Goal: Task Accomplishment & Management: Complete application form

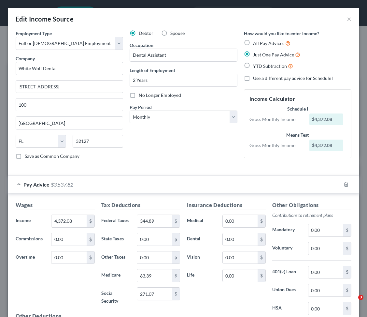
select select "0"
select select "9"
select select "0"
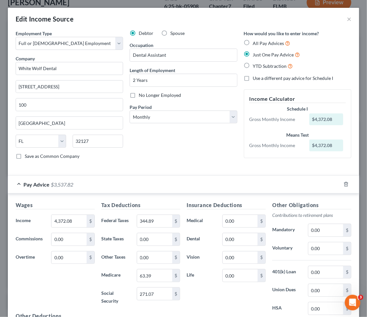
scroll to position [103, 219]
click at [347, 19] on button "×" at bounding box center [349, 19] width 5 height 8
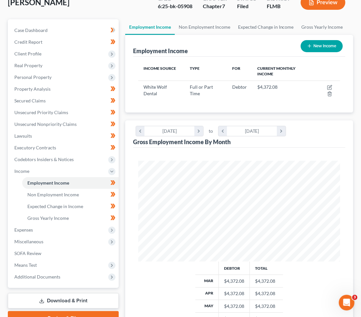
scroll to position [0, 0]
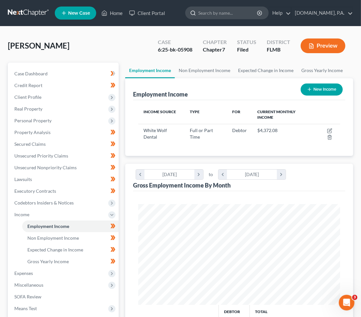
click at [225, 12] on input "search" at bounding box center [228, 13] width 60 height 12
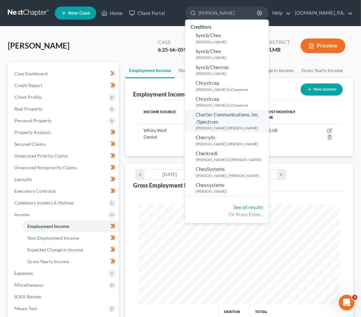
type input "[PERSON_NAME]"
drag, startPoint x: 228, startPoint y: 12, endPoint x: 197, endPoint y: 12, distance: 31.3
click at [197, 12] on div "[PERSON_NAME]" at bounding box center [226, 13] width 83 height 13
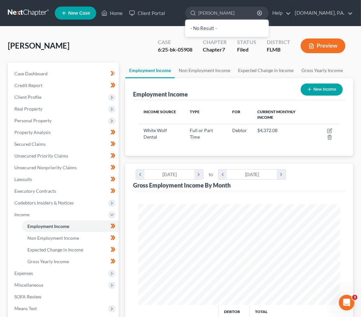
type input "[PERSON_NAME]"
click at [23, 11] on link at bounding box center [29, 13] width 42 height 12
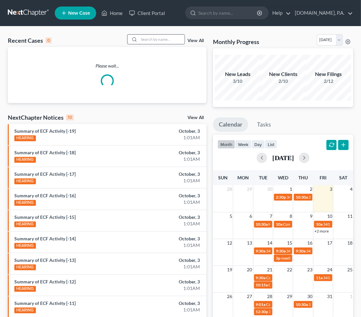
click at [141, 39] on input "search" at bounding box center [162, 39] width 46 height 9
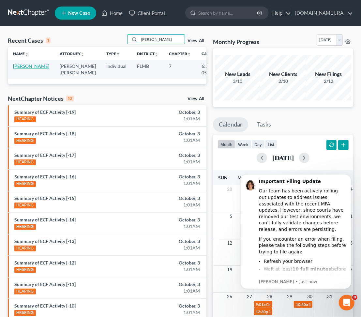
type input "[PERSON_NAME]"
click at [18, 69] on link "Cheney, Christopher" at bounding box center [31, 66] width 36 height 6
select select "2"
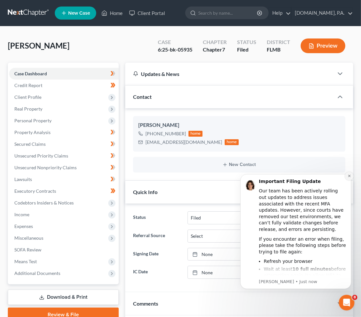
click at [349, 176] on icon "Dismiss notification" at bounding box center [348, 175] width 2 height 2
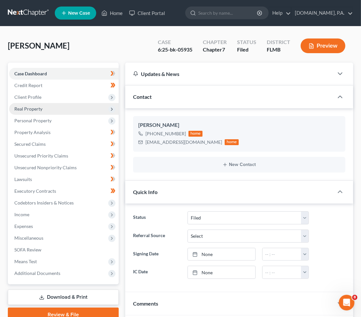
click at [59, 107] on span "Real Property" at bounding box center [63, 109] width 109 height 12
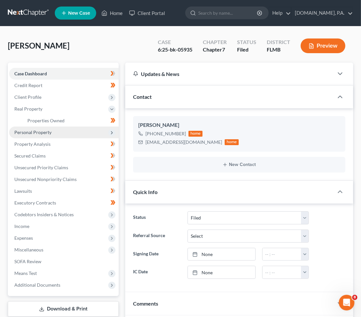
click at [56, 131] on span "Personal Property" at bounding box center [63, 132] width 109 height 12
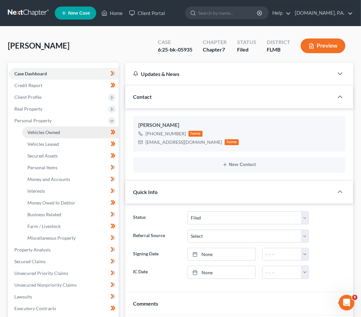
click at [60, 133] on link "Vehicles Owned" at bounding box center [70, 132] width 96 height 12
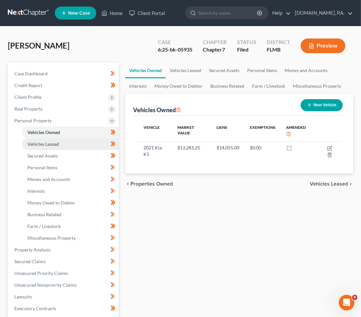
click at [57, 143] on span "Vehicles Leased" at bounding box center [43, 144] width 32 height 6
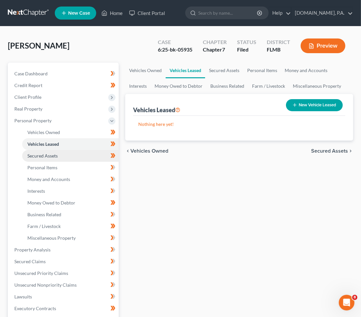
drag, startPoint x: 55, startPoint y: 152, endPoint x: 53, endPoint y: 158, distance: 5.9
click at [54, 153] on span "Secured Assets" at bounding box center [42, 156] width 30 height 6
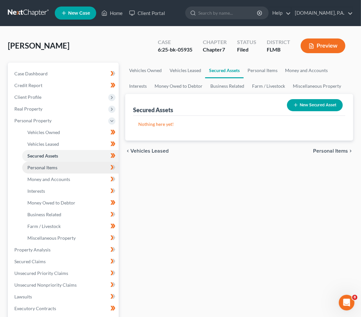
click at [49, 166] on span "Personal Items" at bounding box center [42, 167] width 30 height 6
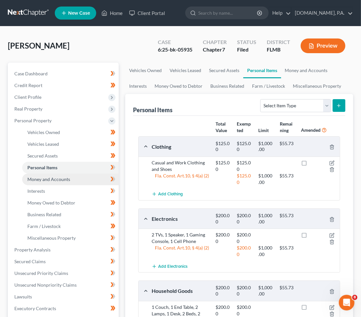
click at [54, 177] on span "Money and Accounts" at bounding box center [48, 179] width 43 height 6
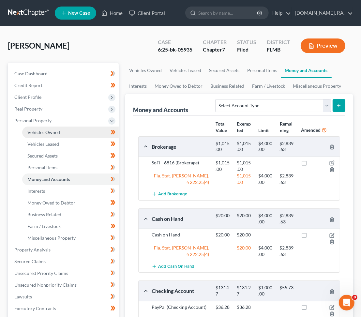
click at [64, 131] on link "Vehicles Owned" at bounding box center [70, 132] width 96 height 12
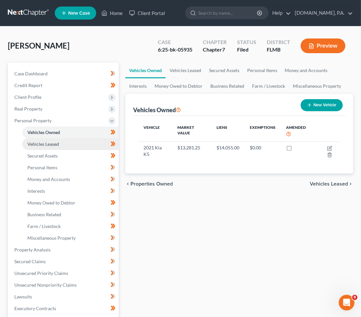
click at [48, 144] on span "Vehicles Leased" at bounding box center [43, 144] width 32 height 6
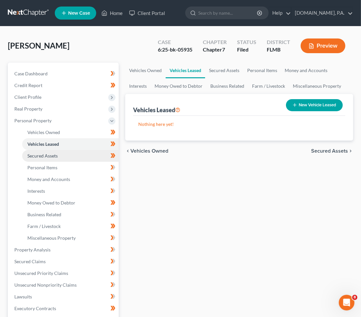
click at [51, 154] on span "Secured Assets" at bounding box center [42, 156] width 30 height 6
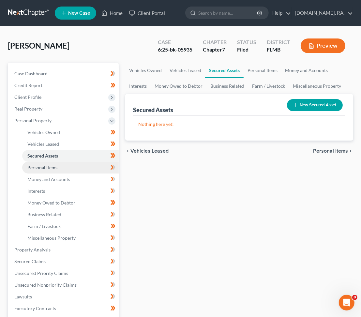
click at [51, 168] on span "Personal Items" at bounding box center [42, 167] width 30 height 6
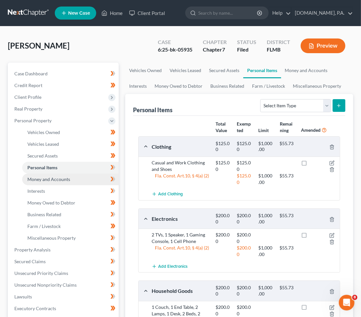
click at [53, 180] on span "Money and Accounts" at bounding box center [48, 179] width 43 height 6
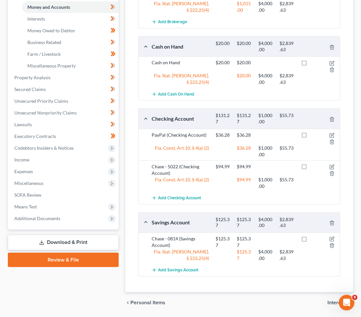
scroll to position [192, 0]
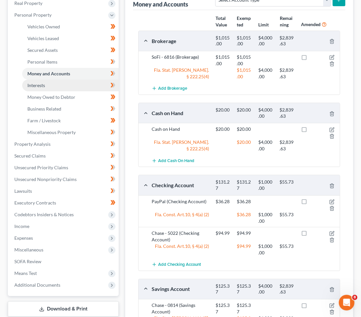
click at [48, 84] on link "Interests" at bounding box center [70, 85] width 96 height 12
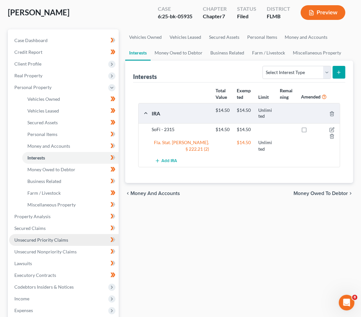
scroll to position [87, 0]
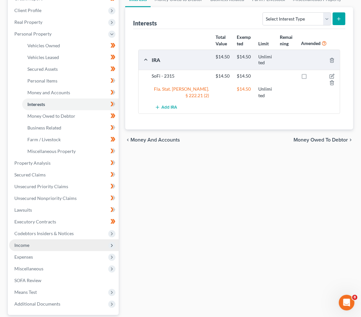
click at [63, 247] on span "Income" at bounding box center [63, 245] width 109 height 12
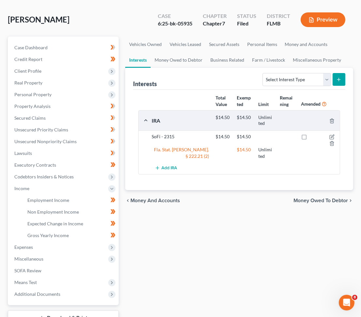
scroll to position [0, 0]
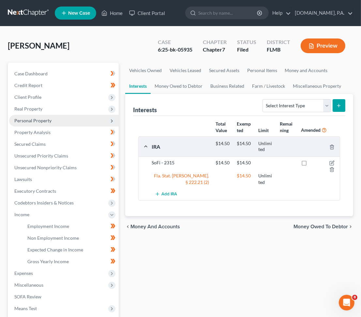
click at [56, 120] on span "Personal Property" at bounding box center [63, 121] width 109 height 12
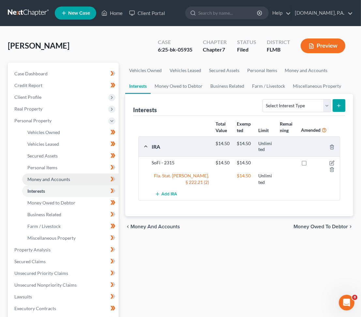
click at [59, 176] on span "Money and Accounts" at bounding box center [48, 179] width 43 height 6
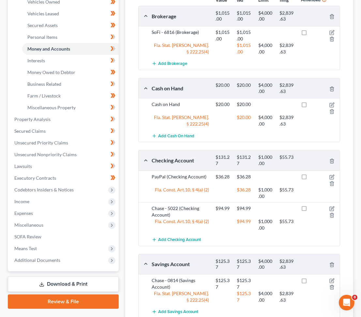
scroll to position [174, 0]
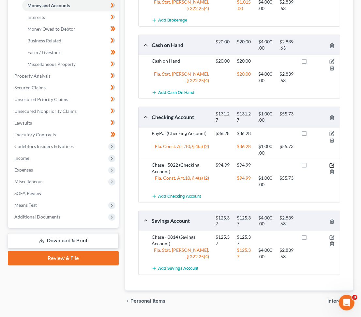
click at [330, 163] on icon "button" at bounding box center [331, 165] width 4 height 4
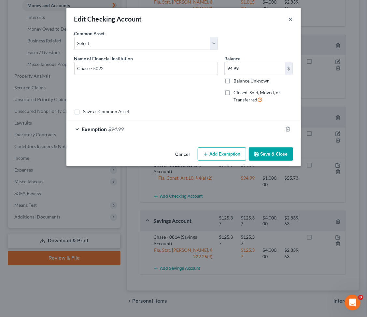
click at [291, 18] on button "×" at bounding box center [291, 19] width 5 height 8
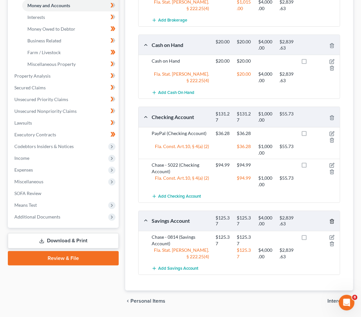
click at [332, 219] on icon "button" at bounding box center [331, 221] width 5 height 5
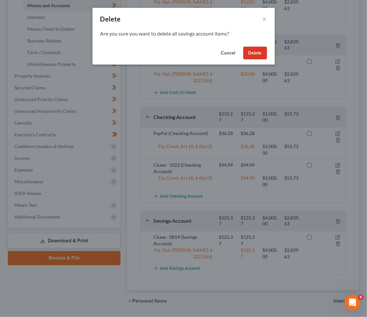
click at [231, 51] on button "Cancel" at bounding box center [228, 53] width 25 height 13
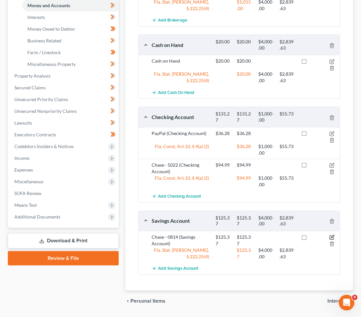
click at [330, 237] on icon "button" at bounding box center [331, 236] width 5 height 5
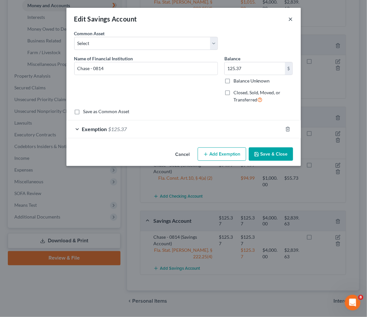
click at [289, 16] on button "×" at bounding box center [291, 19] width 5 height 8
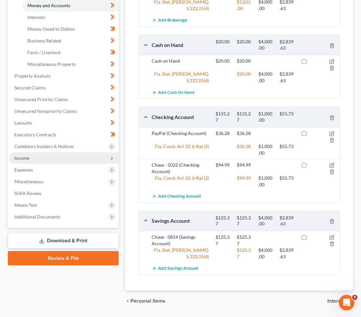
click at [39, 160] on span "Income" at bounding box center [63, 158] width 109 height 12
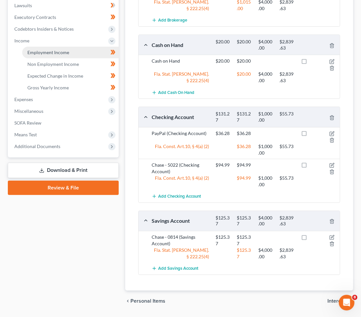
drag, startPoint x: 66, startPoint y: 52, endPoint x: 105, endPoint y: 79, distance: 46.9
click at [66, 52] on span "Employment Income" at bounding box center [48, 53] width 42 height 6
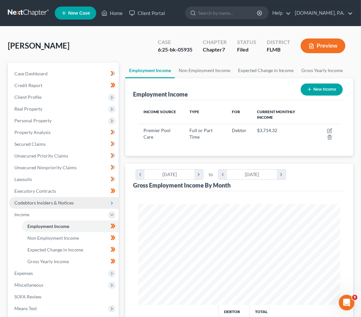
scroll to position [100, 215]
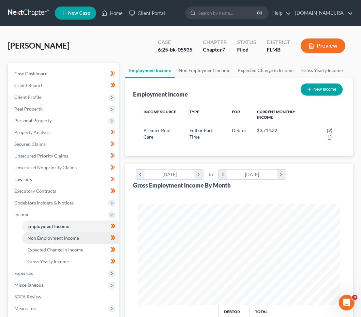
click at [72, 237] on span "Non Employment Income" at bounding box center [52, 238] width 51 height 6
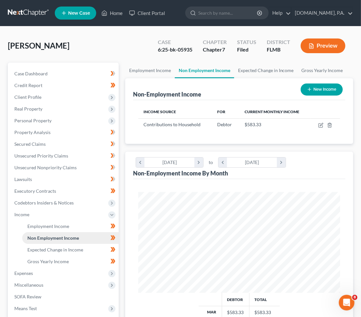
scroll to position [100, 215]
click at [75, 250] on span "Expected Change in Income" at bounding box center [55, 250] width 56 height 6
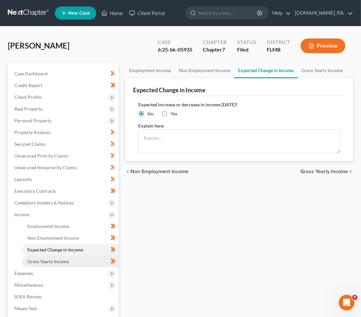
click at [70, 260] on link "Gross Yearly Income" at bounding box center [70, 261] width 96 height 12
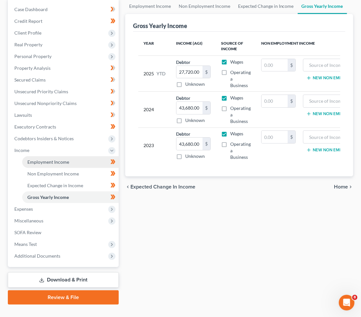
scroll to position [76, 0]
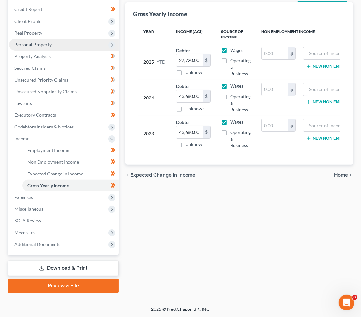
click at [41, 43] on span "Personal Property" at bounding box center [32, 45] width 37 height 6
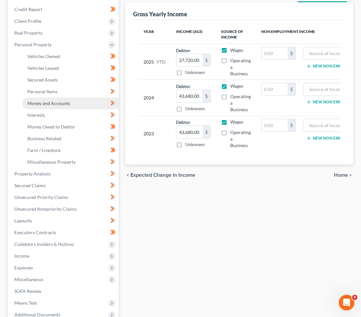
click at [54, 106] on link "Money and Accounts" at bounding box center [70, 103] width 96 height 12
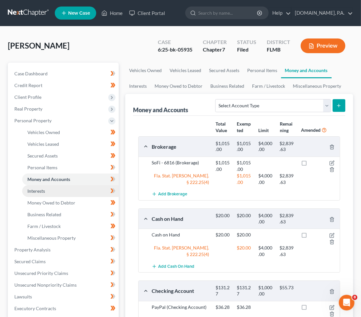
click at [41, 191] on span "Interests" at bounding box center [36, 191] width 18 height 6
